Goal: Navigation & Orientation: Find specific page/section

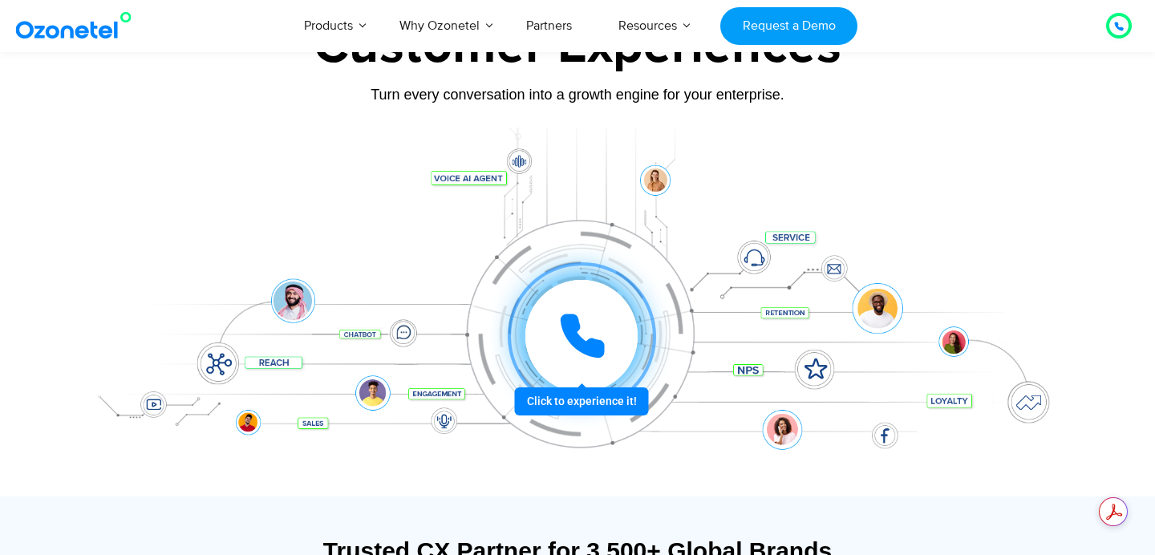
scroll to position [136, 0]
click at [599, 335] on icon at bounding box center [582, 335] width 48 height 48
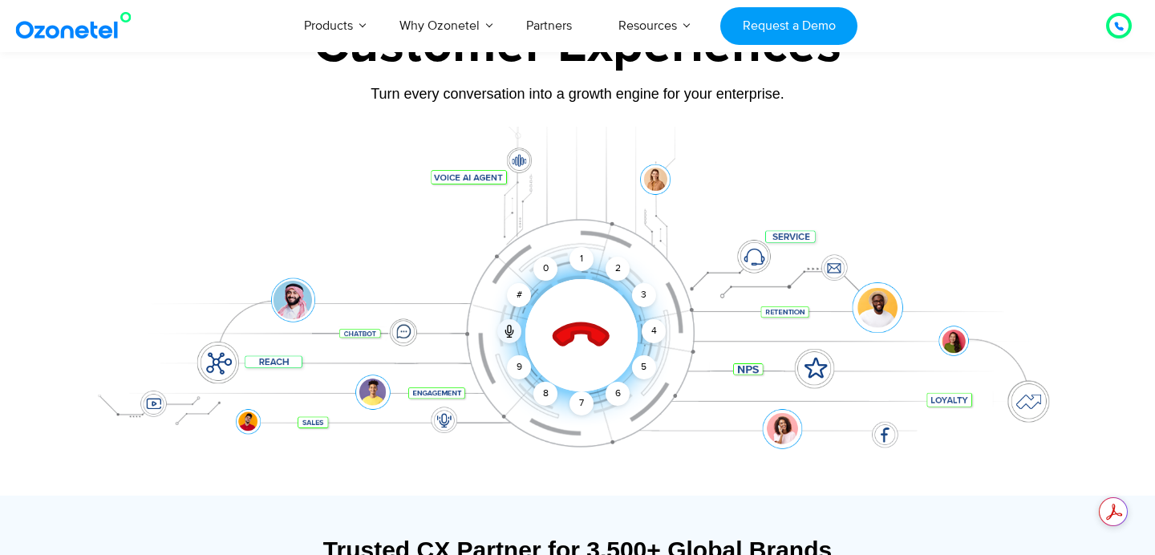
click at [581, 345] on icon at bounding box center [582, 335] width 68 height 68
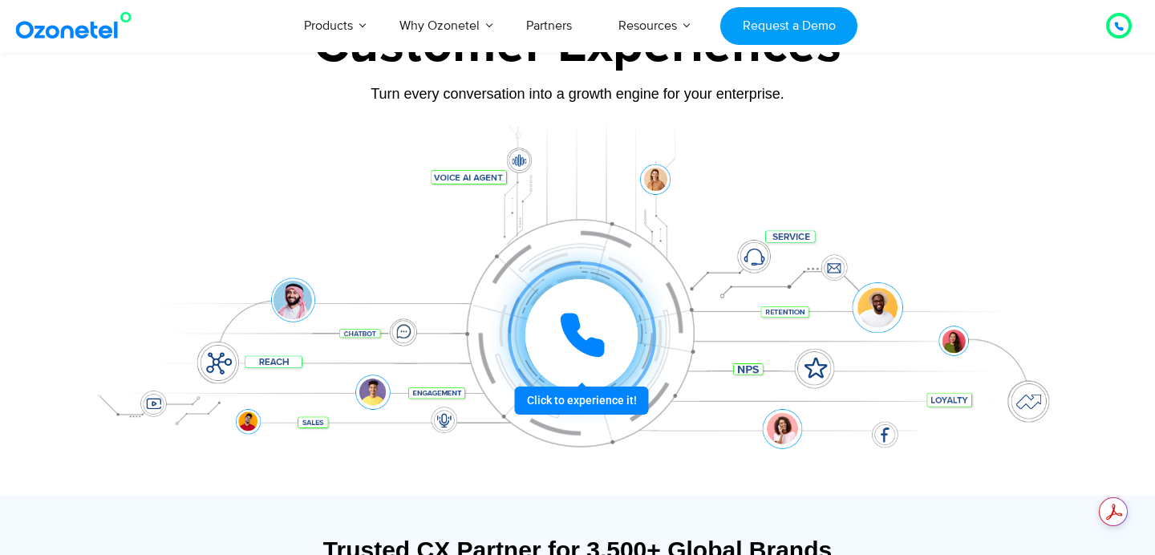
click at [581, 345] on icon at bounding box center [582, 335] width 40 height 40
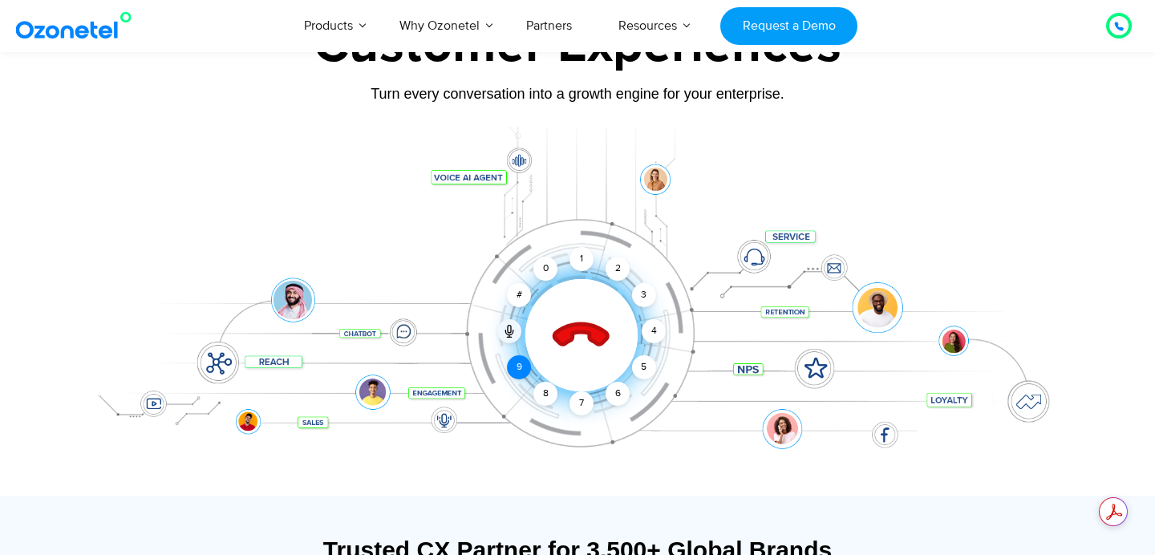
click at [524, 372] on div "9" at bounding box center [519, 367] width 24 height 24
click at [575, 404] on div "7" at bounding box center [581, 403] width 24 height 24
click at [612, 397] on div "6" at bounding box center [617, 394] width 24 height 24
